Goal: Find specific page/section: Find specific page/section

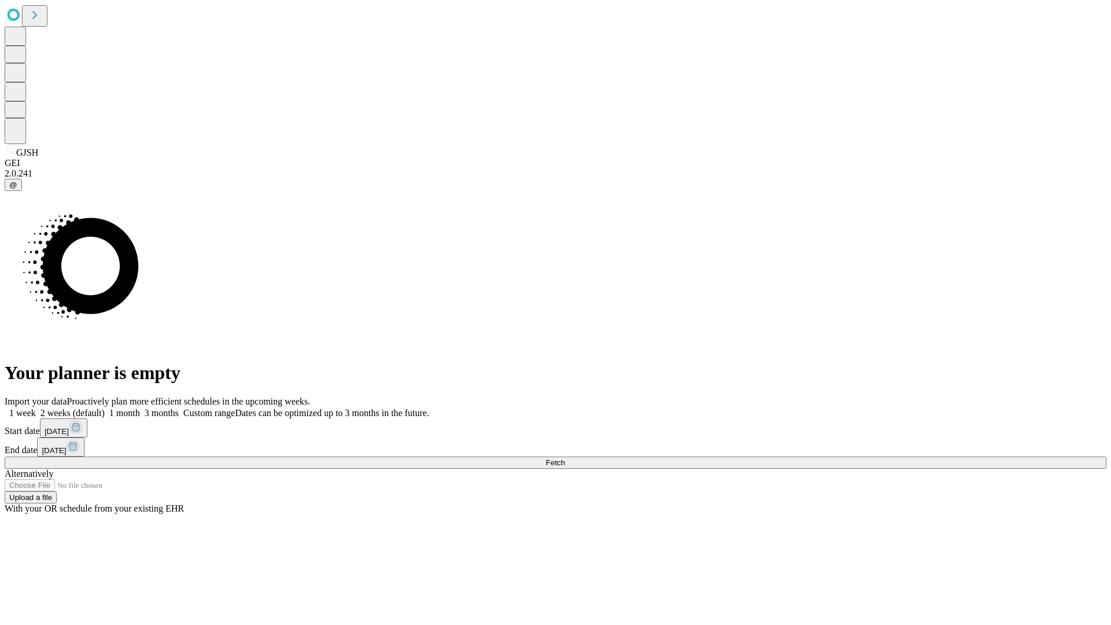
click at [565, 458] on span "Fetch" at bounding box center [555, 462] width 19 height 9
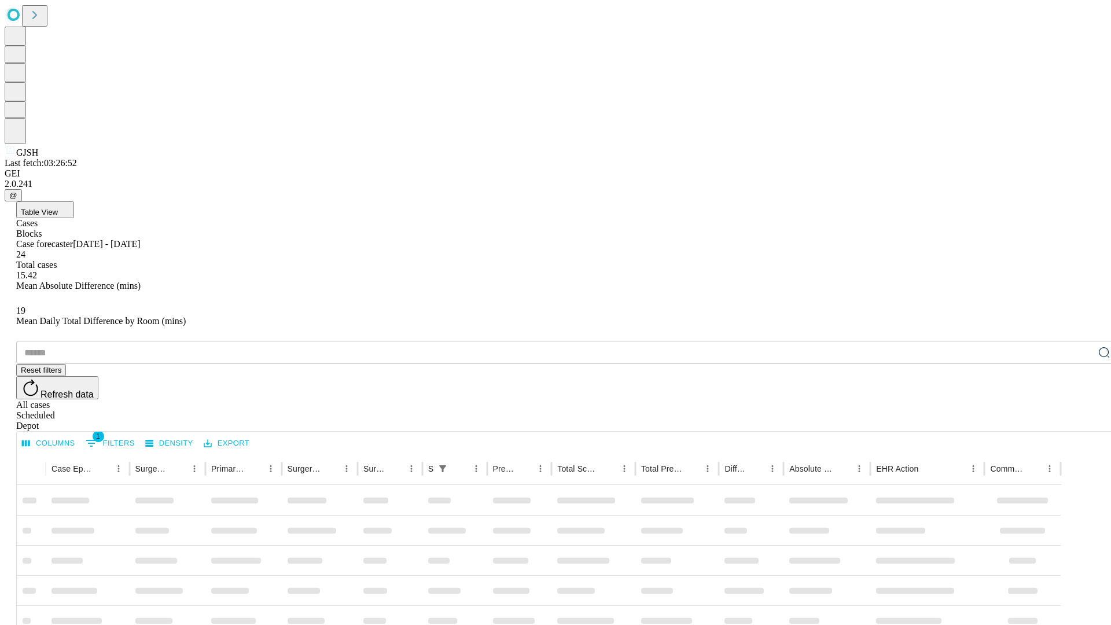
click at [1081, 421] on div "Depot" at bounding box center [567, 426] width 1102 height 10
